Goal: Information Seeking & Learning: Check status

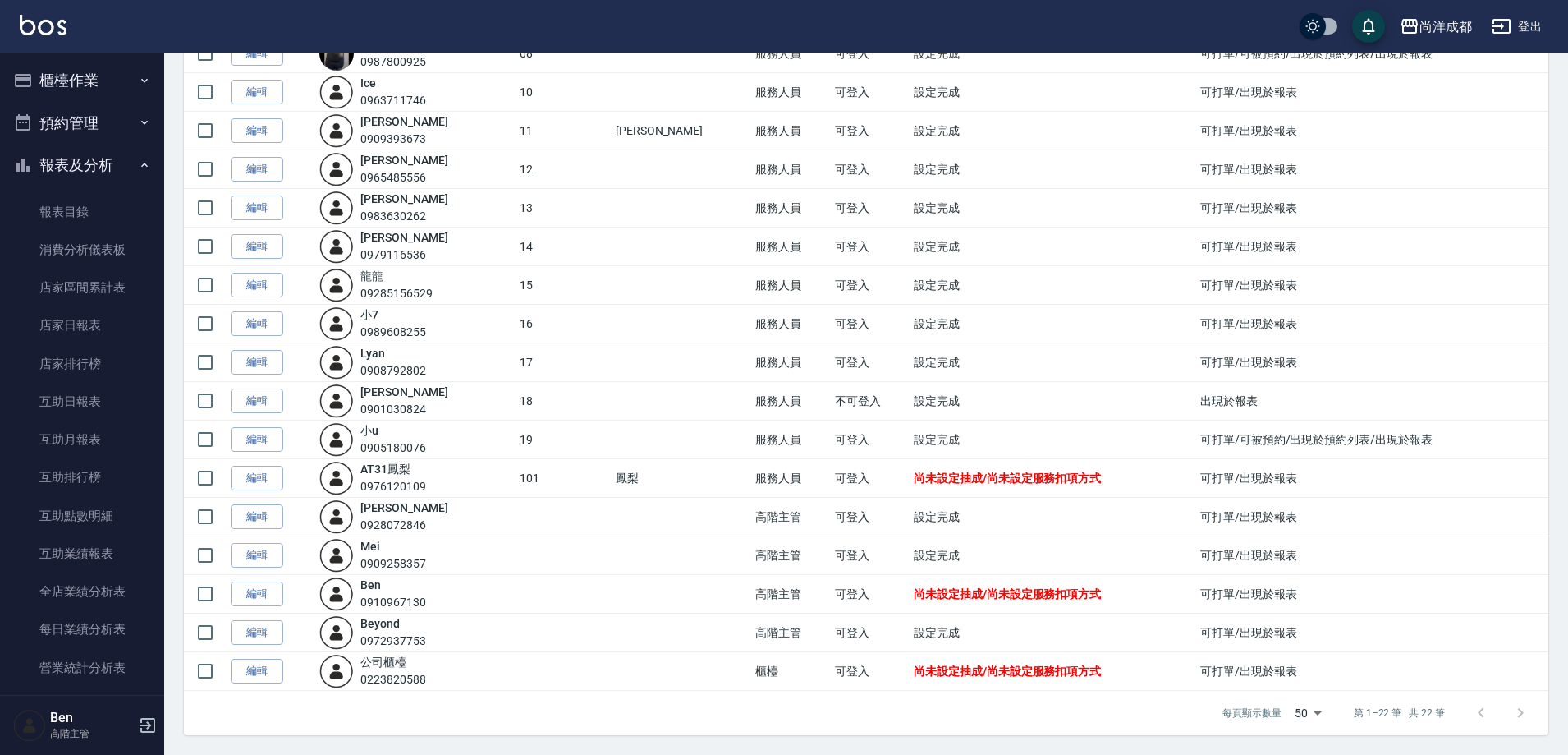
scroll to position [1728, 0]
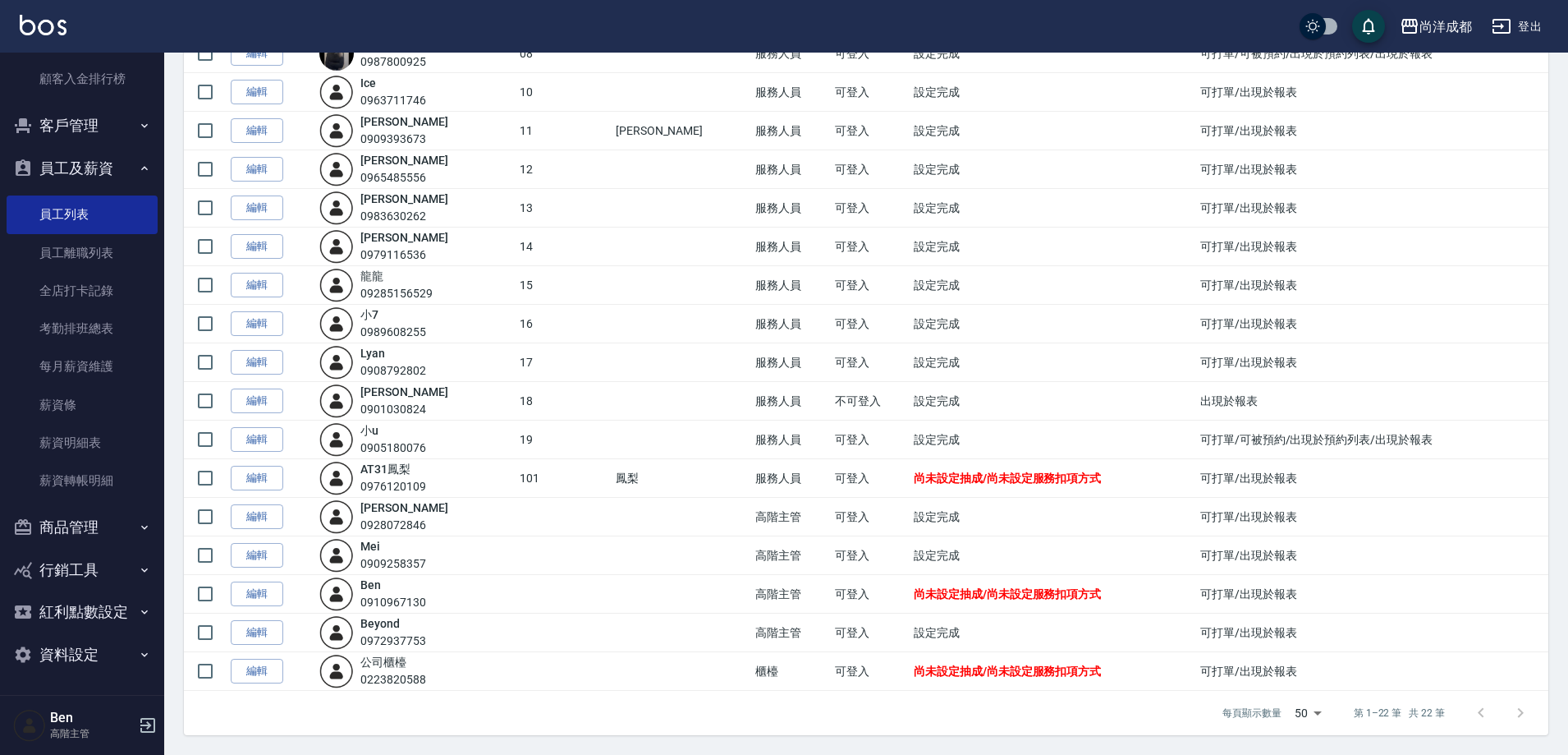
click at [751, 269] on td "服務人員" at bounding box center [790, 285] width 79 height 38
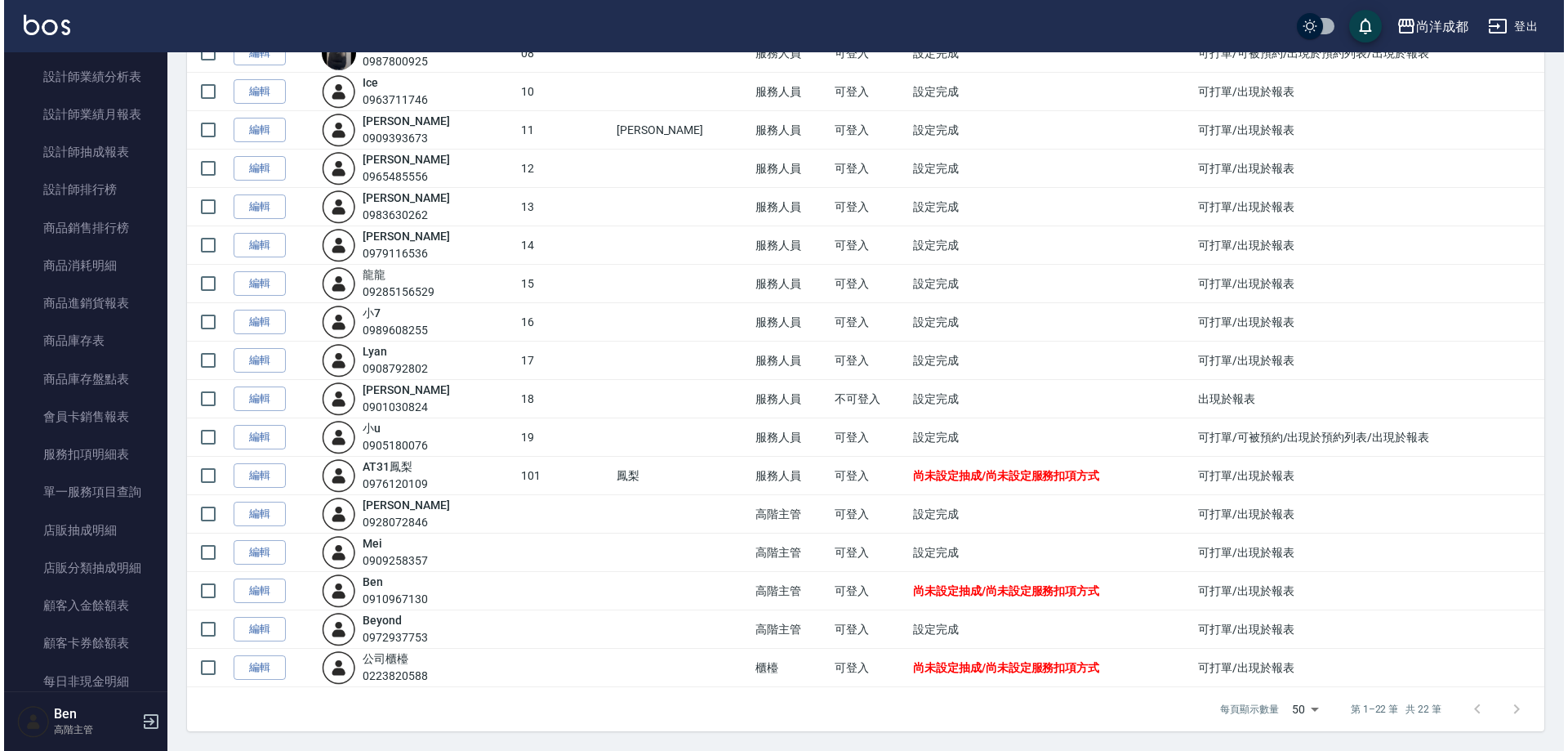
scroll to position [85, 0]
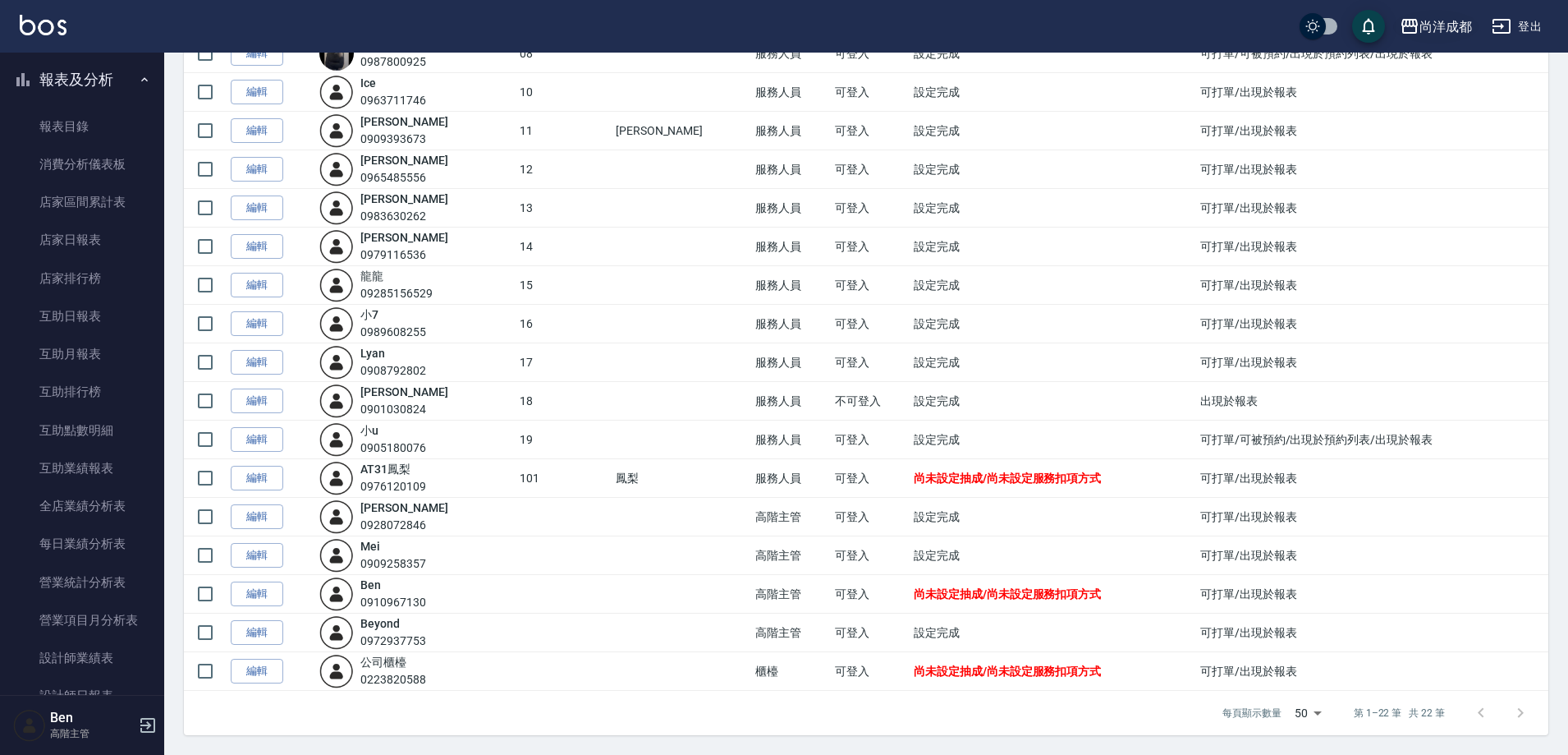
click at [1423, 27] on div "尚洋成都" at bounding box center [1446, 27] width 53 height 21
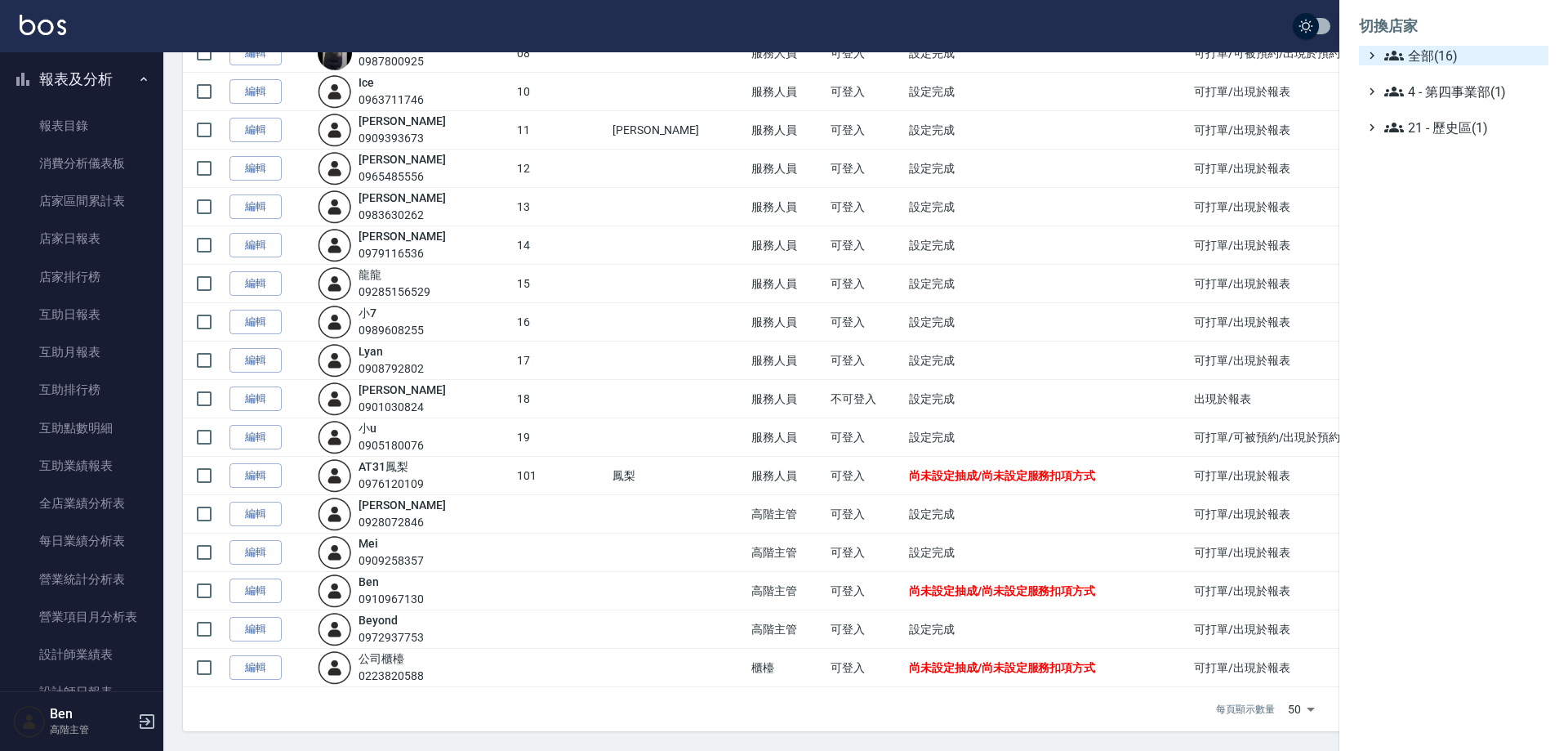
click at [1418, 52] on span "全部(16)" at bounding box center [1463, 56] width 157 height 20
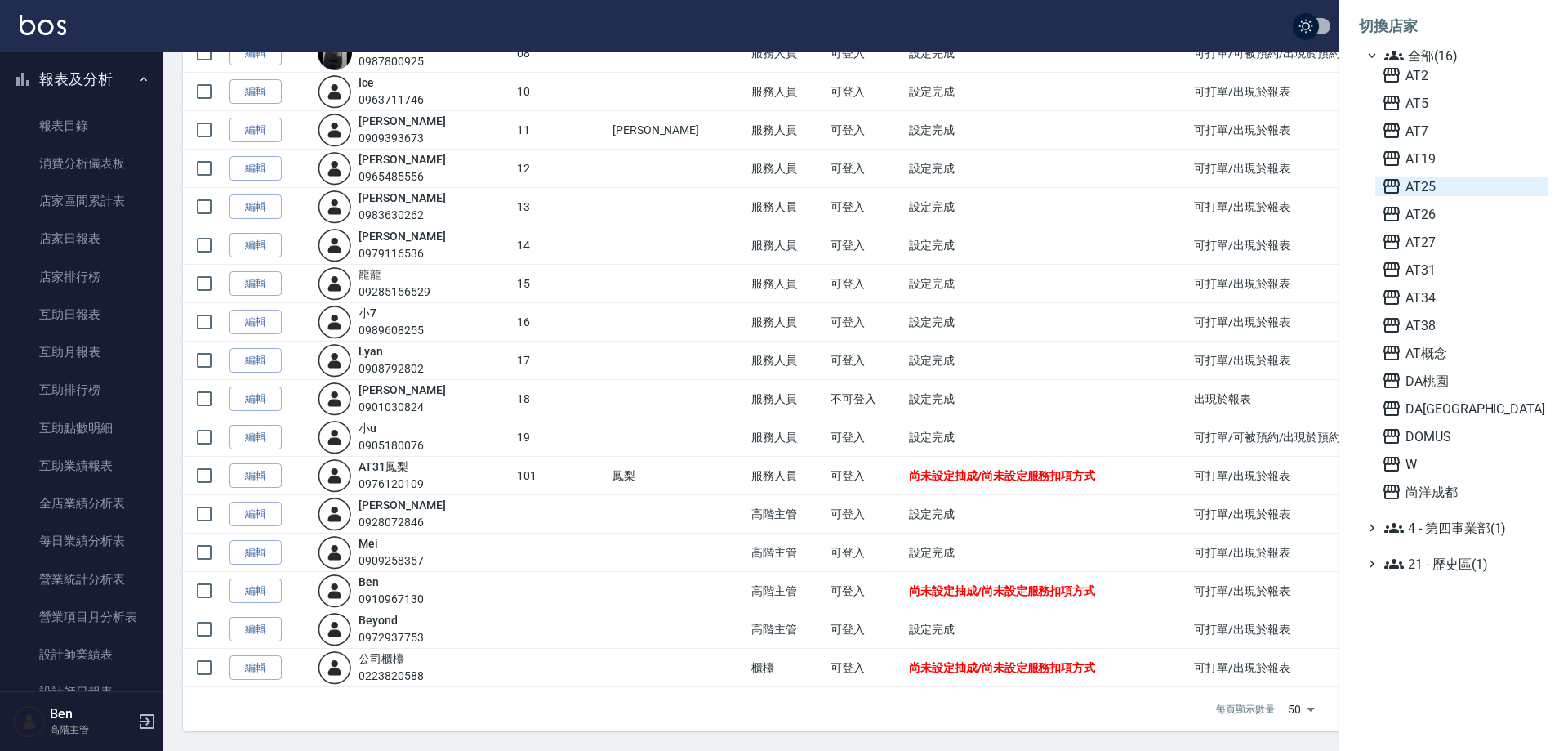
click at [1422, 183] on span "AT25" at bounding box center [1462, 187] width 160 height 20
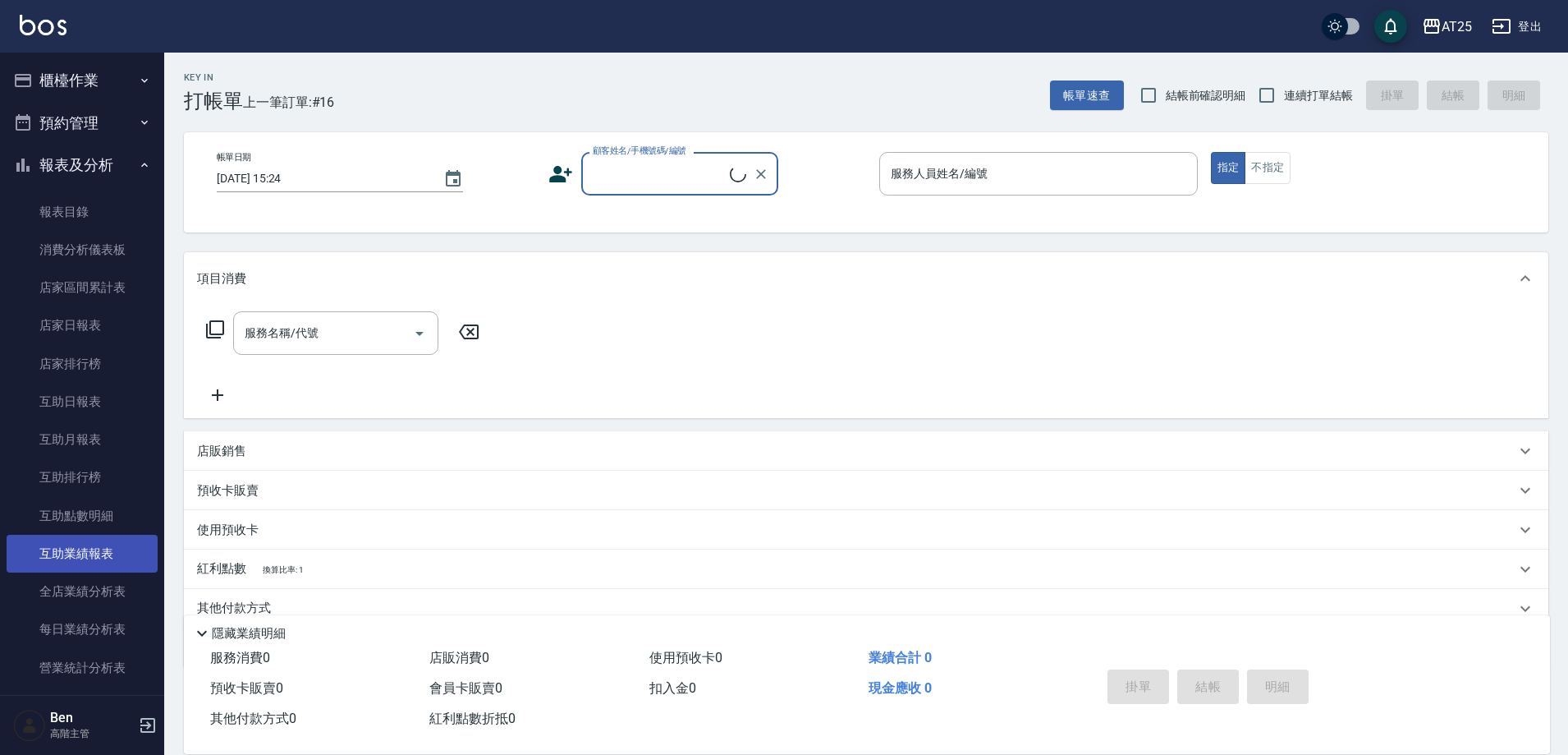
scroll to position [329, 0]
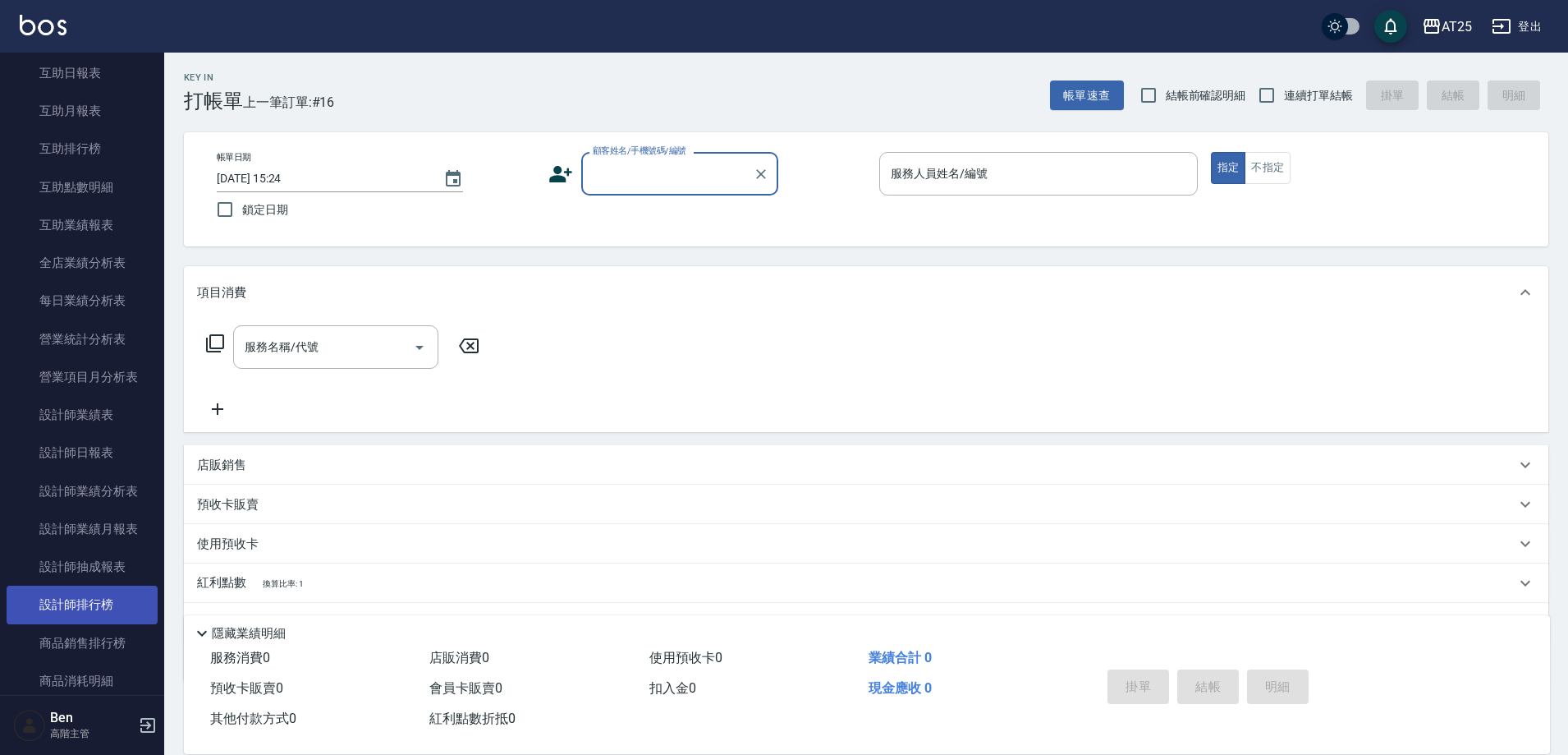
click at [68, 600] on link "設計師排行榜" at bounding box center [82, 604] width 151 height 37
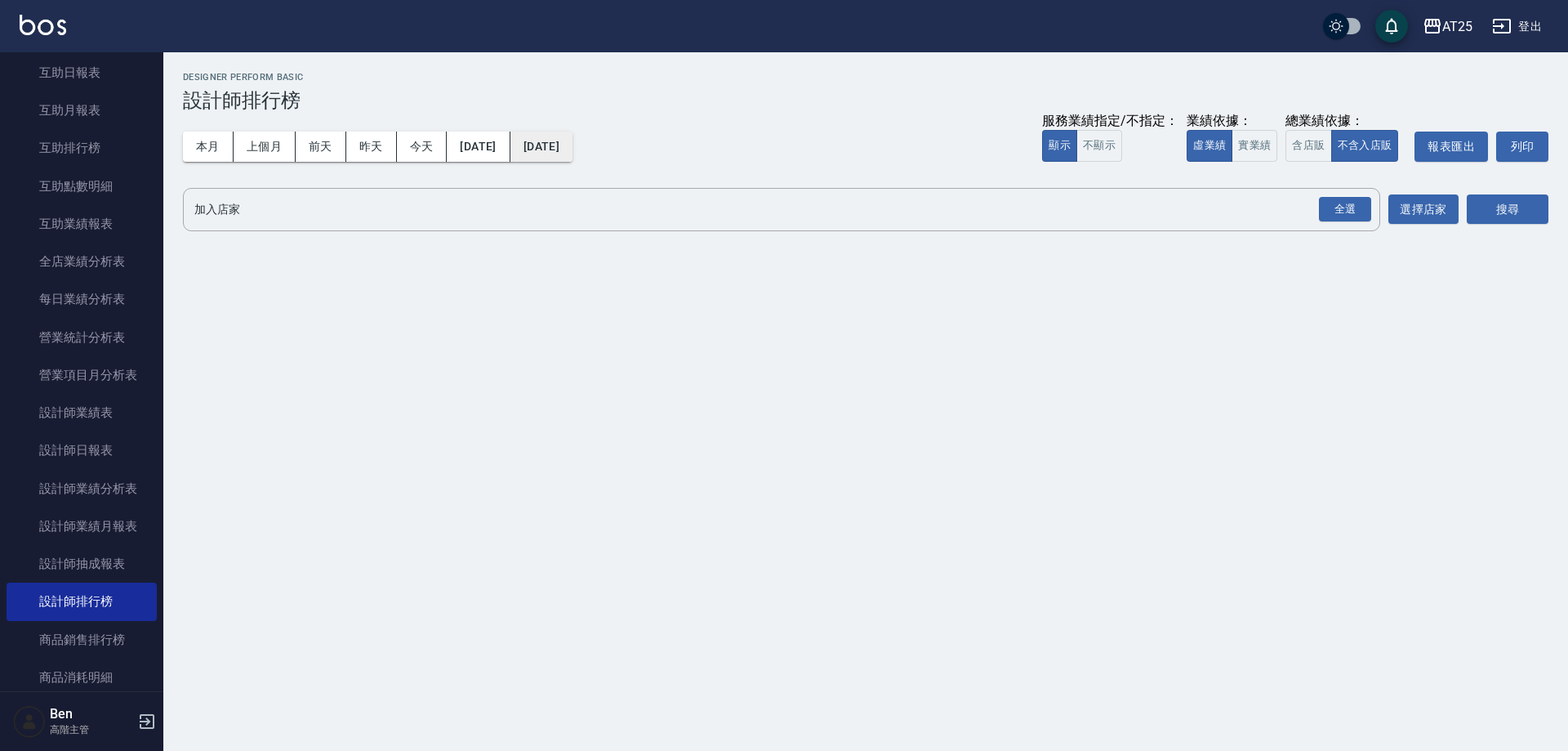
click at [572, 152] on button "2025/09/06" at bounding box center [542, 146] width 62 height 30
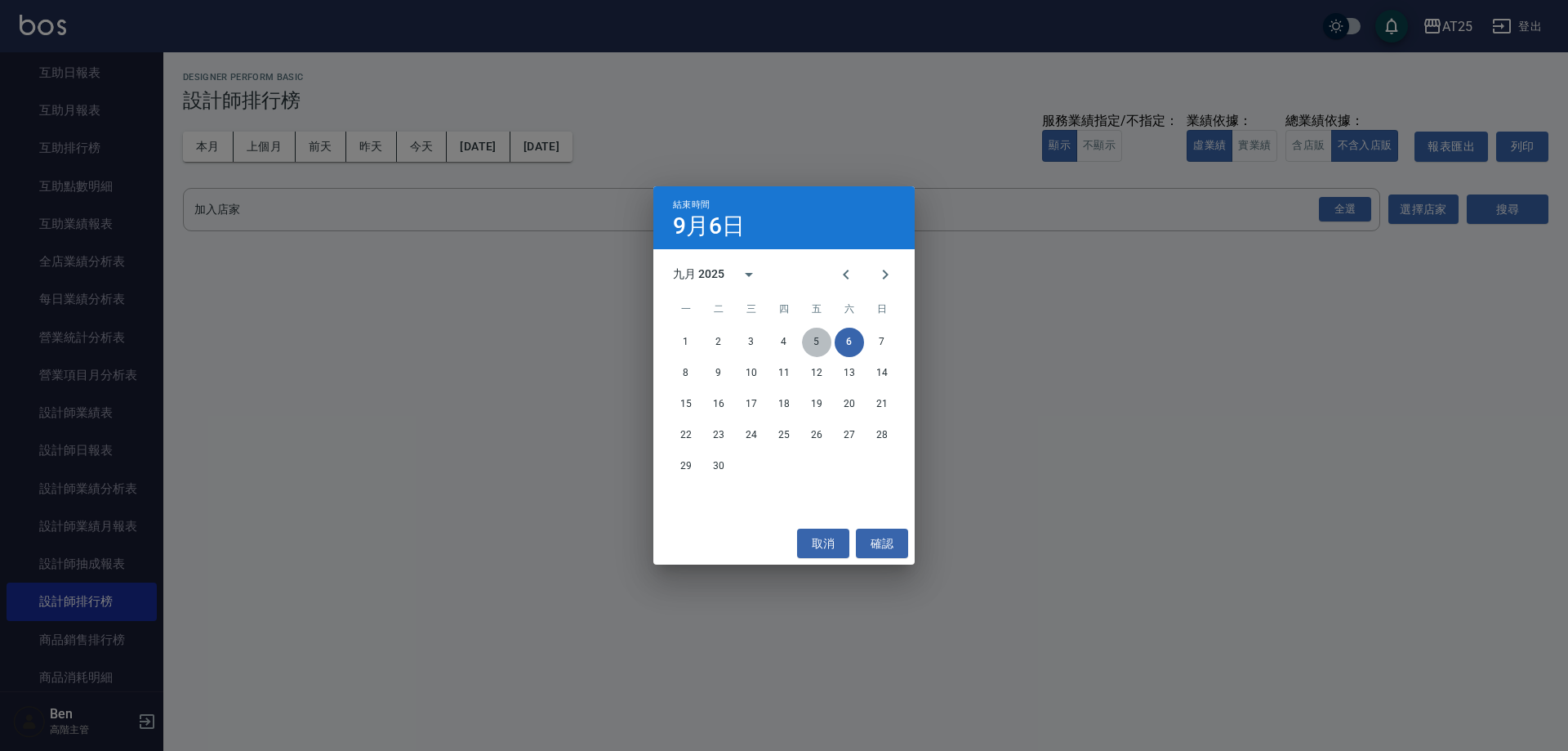
click at [825, 341] on button "5" at bounding box center [816, 342] width 29 height 29
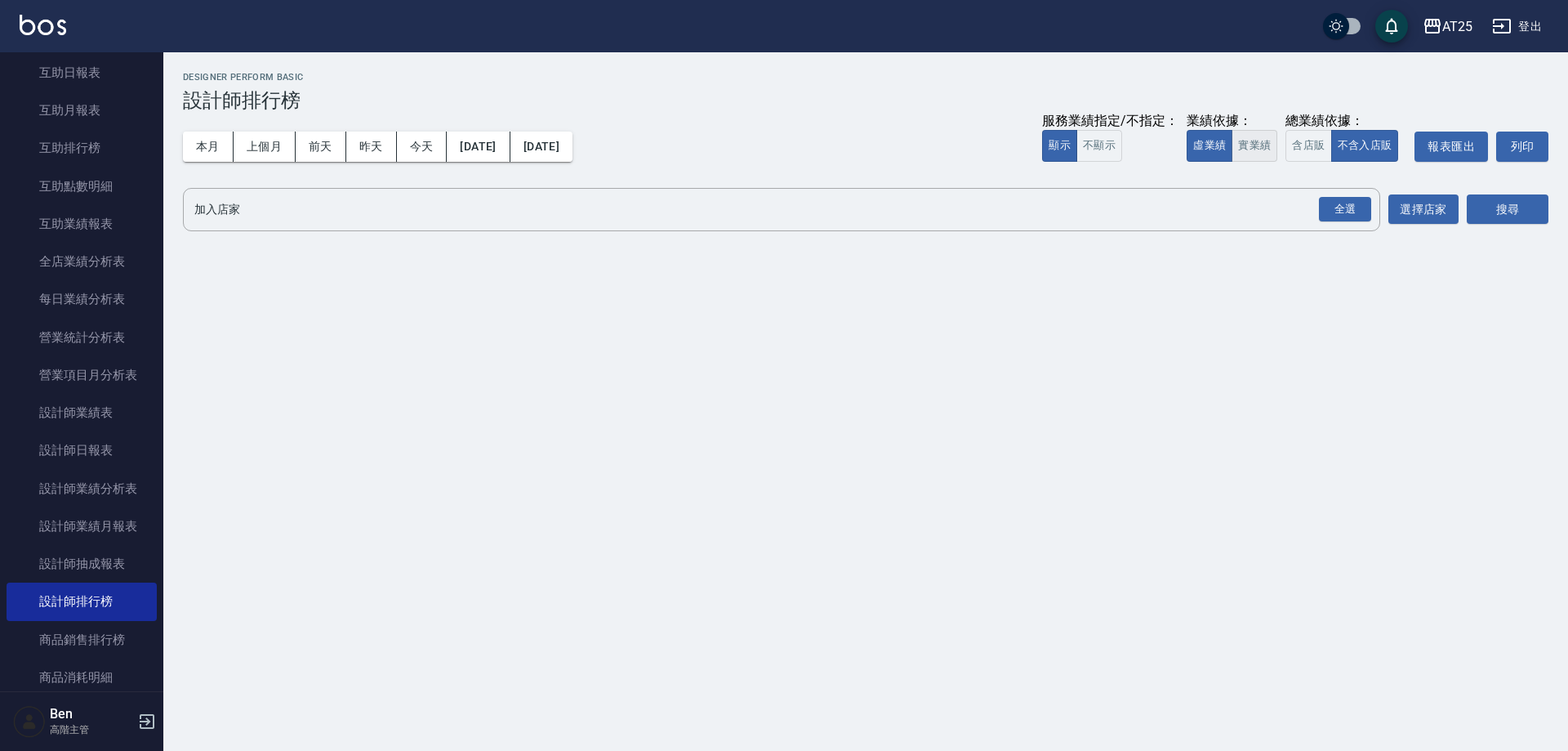
click at [1246, 152] on button "實業績" at bounding box center [1254, 146] width 46 height 32
click at [1336, 197] on div "全選" at bounding box center [1345, 210] width 53 height 25
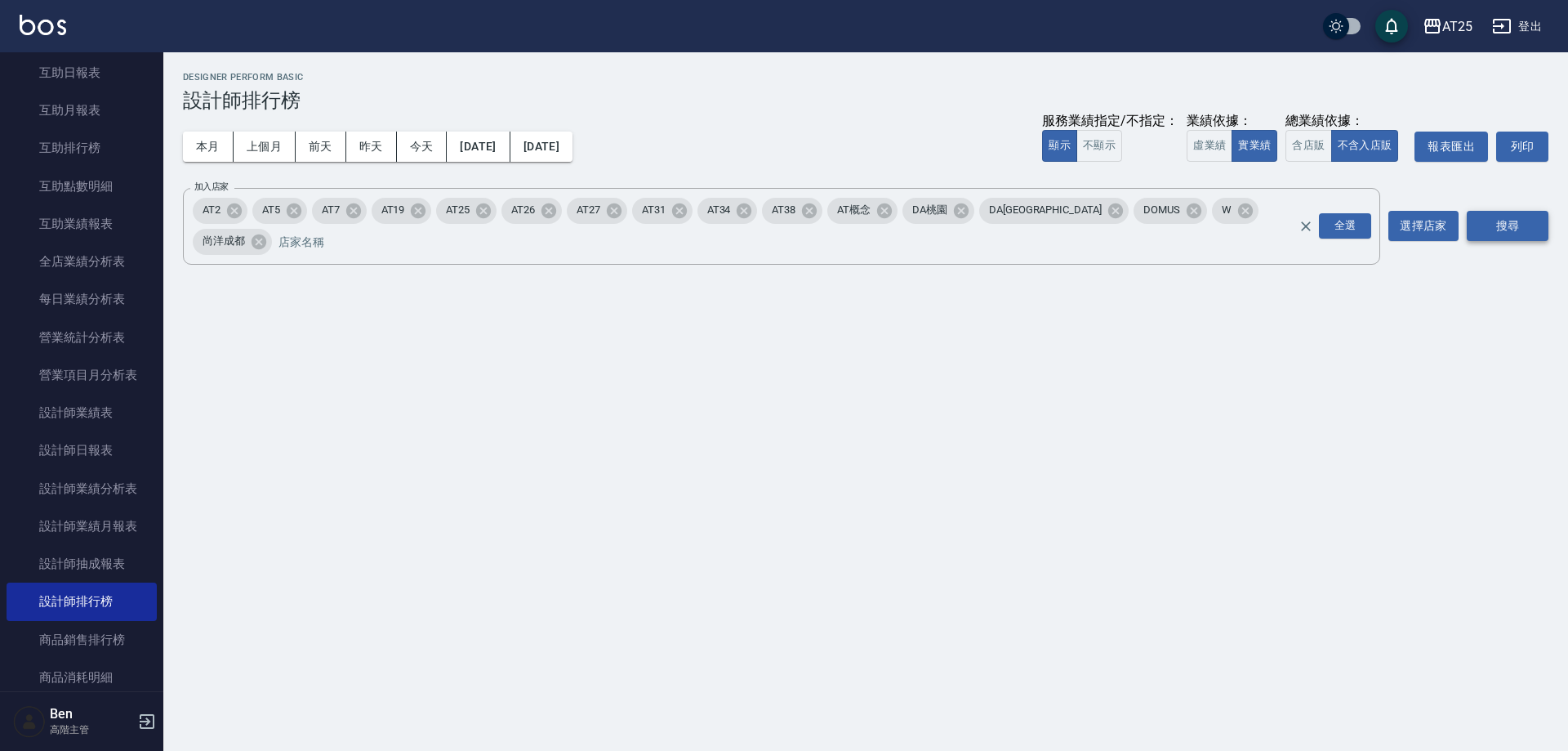
click at [1531, 211] on button "搜尋" at bounding box center [1507, 226] width 82 height 30
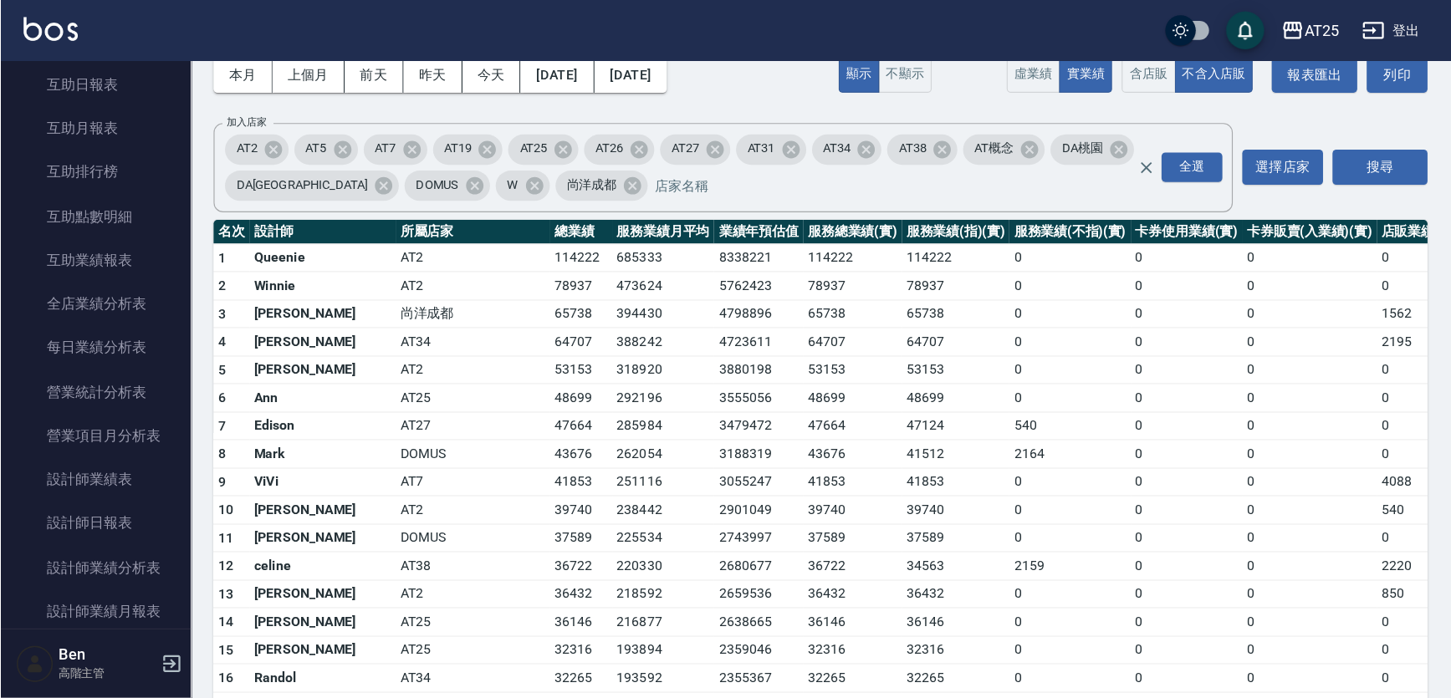
scroll to position [151, 0]
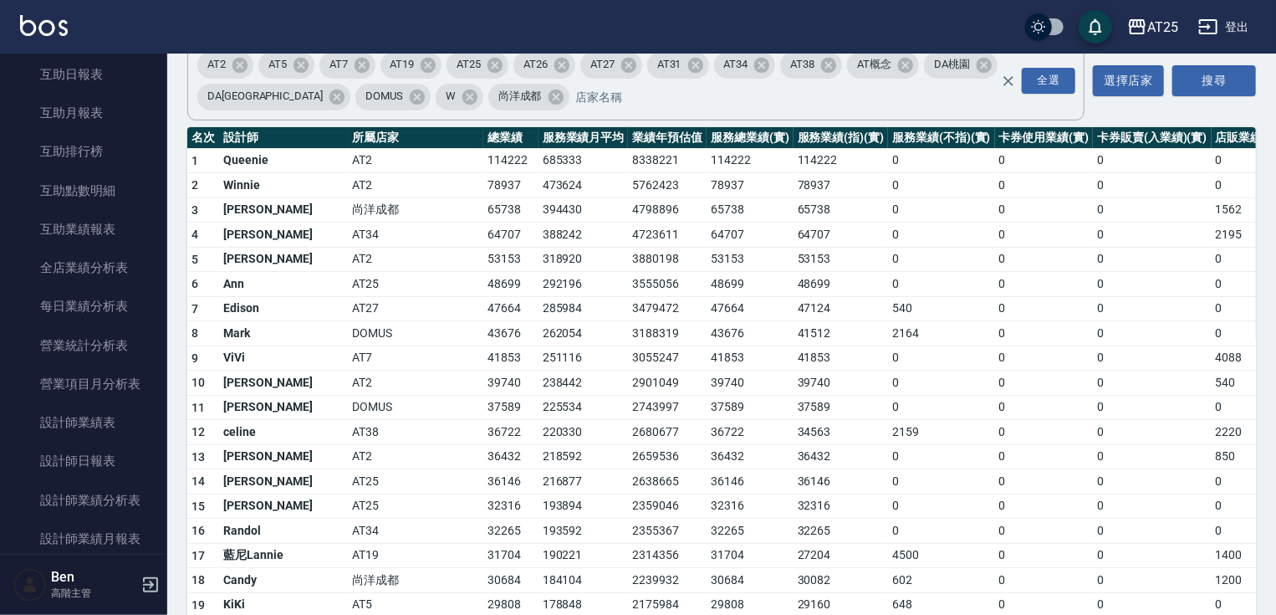
click at [794, 377] on td "39740" at bounding box center [841, 383] width 95 height 25
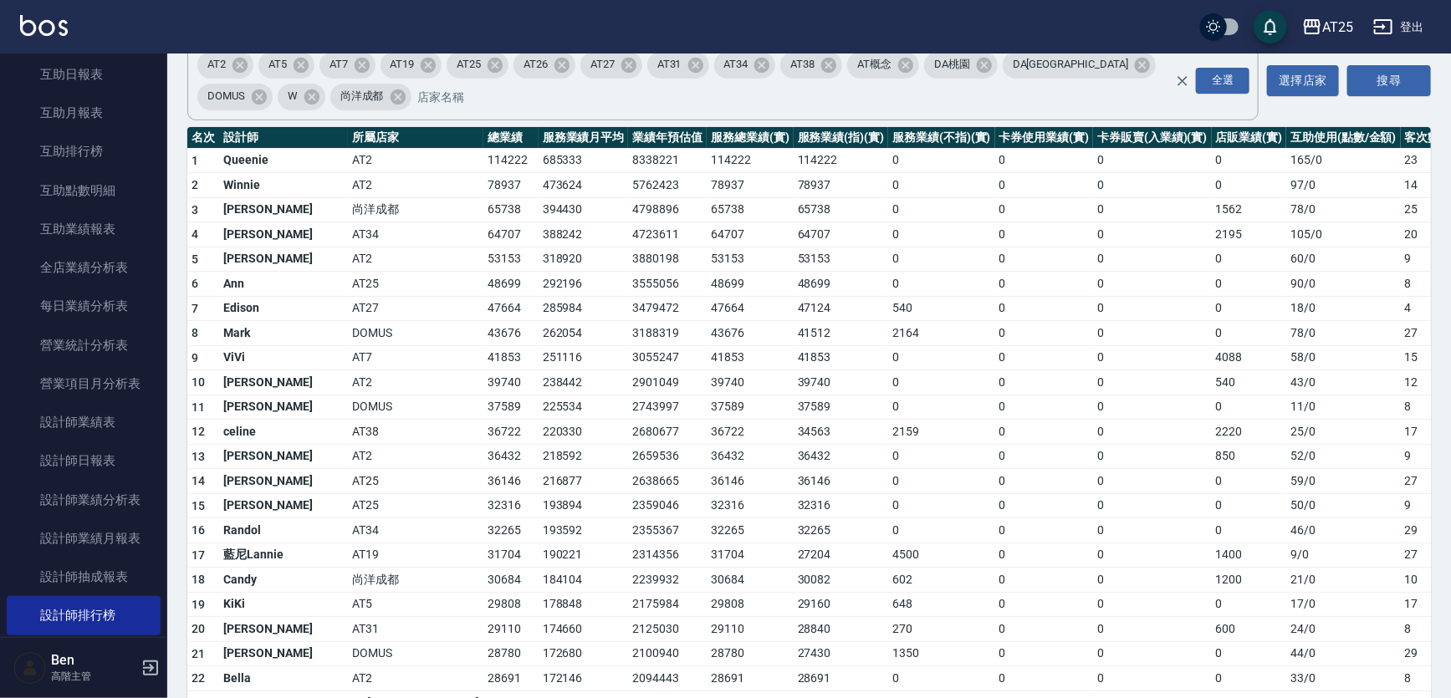
scroll to position [335, 0]
click at [628, 357] on td "3055247" at bounding box center [667, 357] width 79 height 25
